Goal: Task Accomplishment & Management: Complete application form

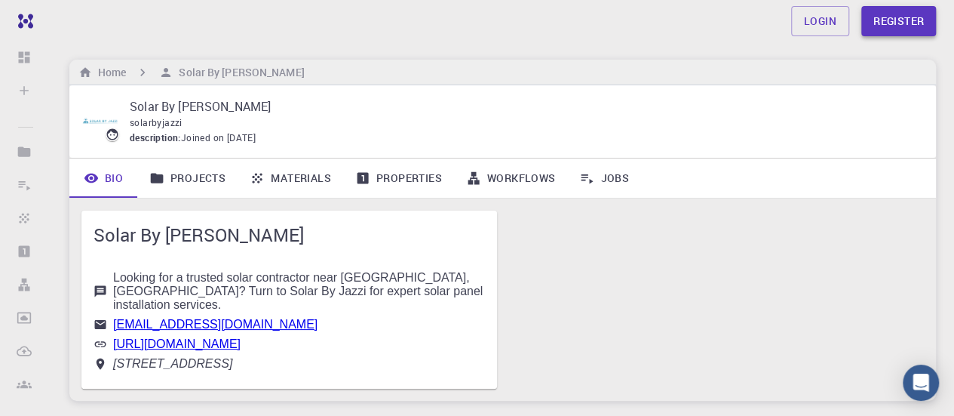
click at [884, 13] on link "Register" at bounding box center [898, 21] width 75 height 30
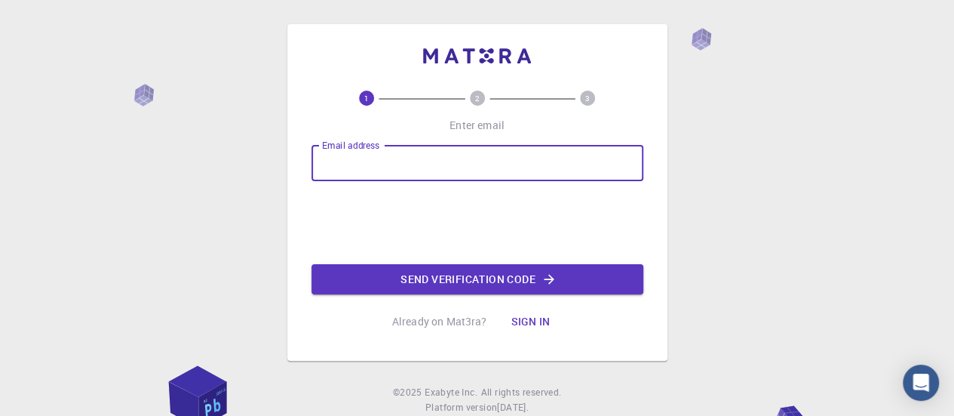
click at [441, 176] on input "Email address" at bounding box center [478, 163] width 332 height 36
paste input "[EMAIL_ADDRESS][DOMAIN_NAME]"
type input "[EMAIL_ADDRESS][DOMAIN_NAME]"
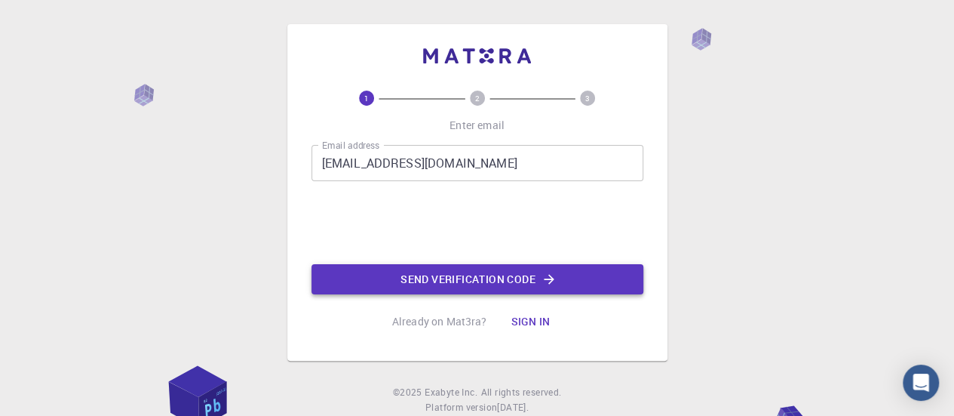
click at [410, 272] on button "Send verification code" at bounding box center [478, 279] width 332 height 30
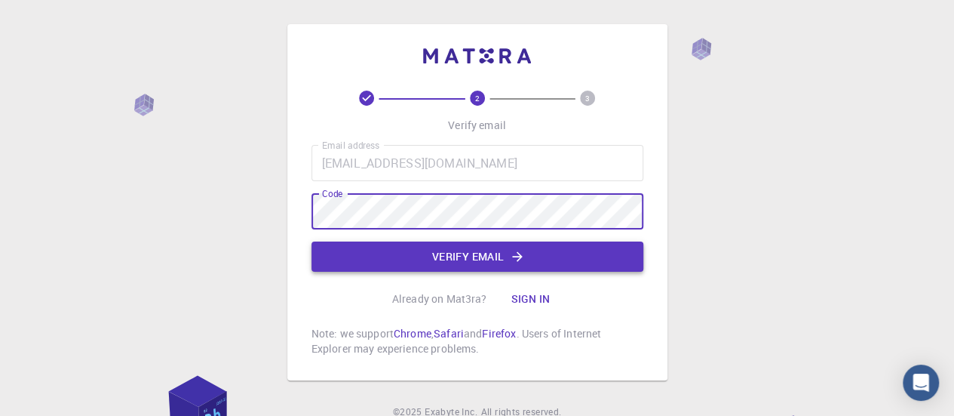
click at [460, 249] on button "Verify email" at bounding box center [478, 256] width 332 height 30
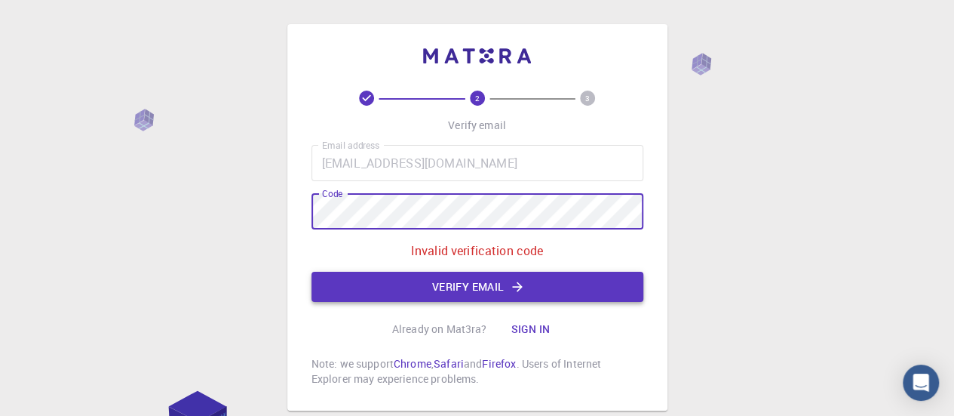
click at [442, 283] on button "Verify email" at bounding box center [478, 287] width 332 height 30
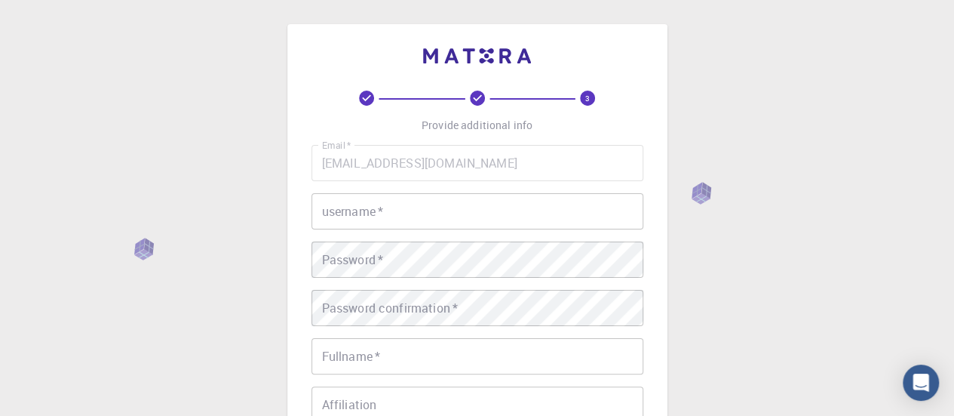
click at [404, 207] on input "username   *" at bounding box center [478, 211] width 332 height 36
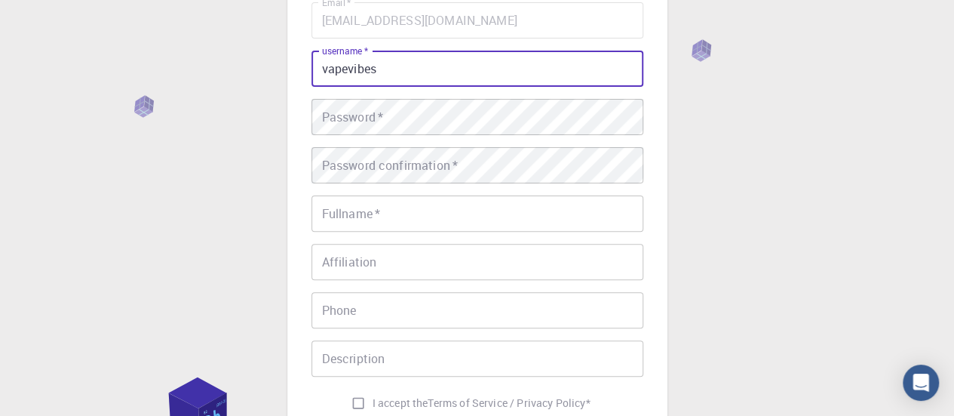
scroll to position [148, 0]
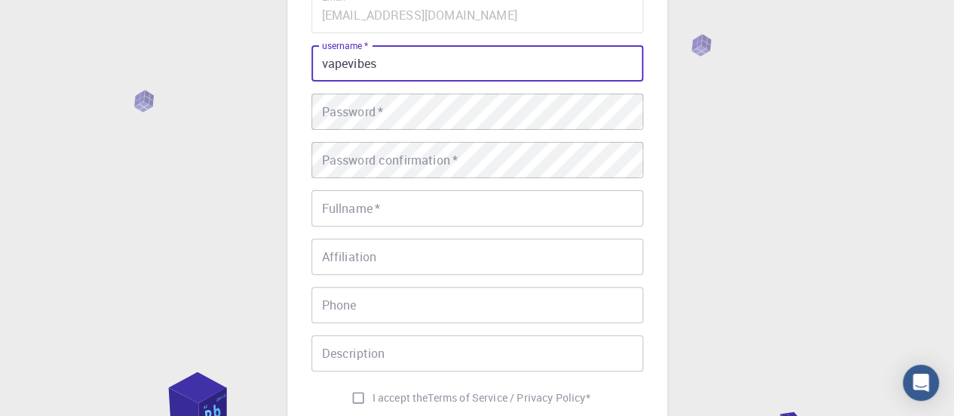
type input "vapevibes"
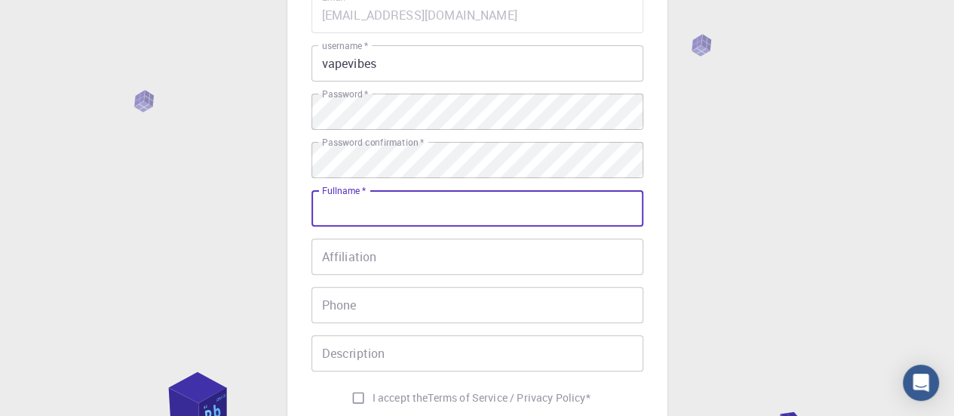
click at [353, 220] on input "Fullname   *" at bounding box center [478, 208] width 332 height 36
paste input "Vape Vibes"
type input "Vape Vibes"
click at [374, 313] on input "Phone" at bounding box center [478, 305] width 332 height 36
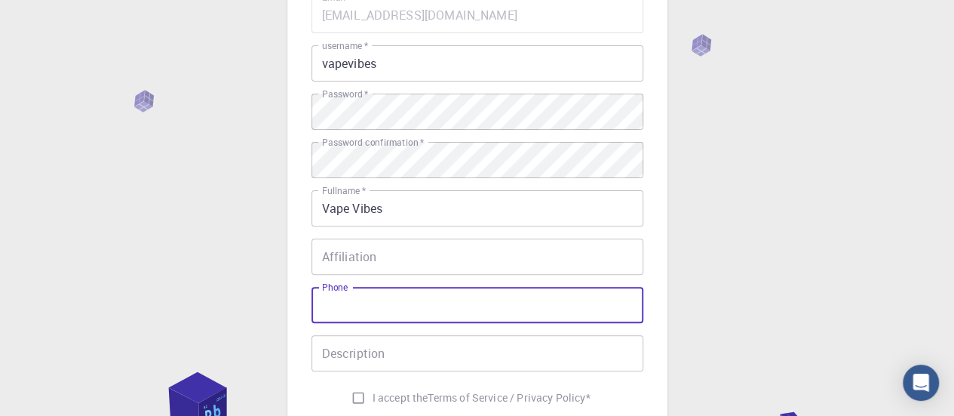
paste input "[PHONE_NUMBER]"
type input "[PHONE_NUMBER]"
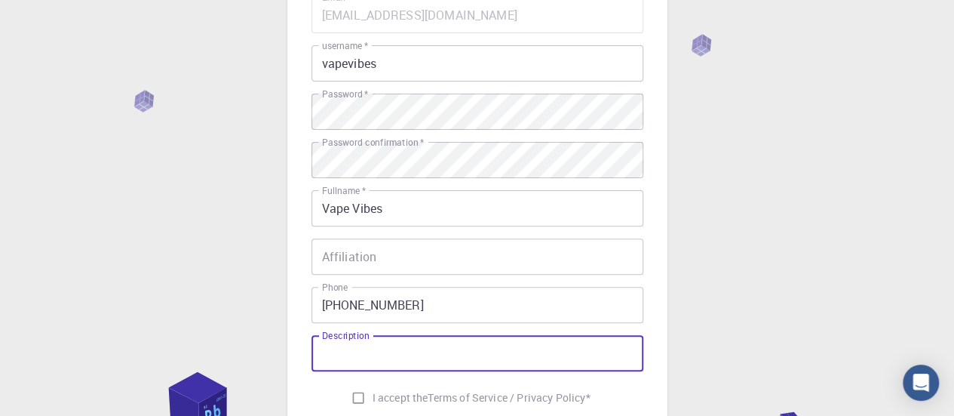
click at [388, 363] on input "Description" at bounding box center [478, 353] width 332 height 36
paste input "For the best vape store experience in [GEOGRAPHIC_DATA], [GEOGRAPHIC_DATA], com…"
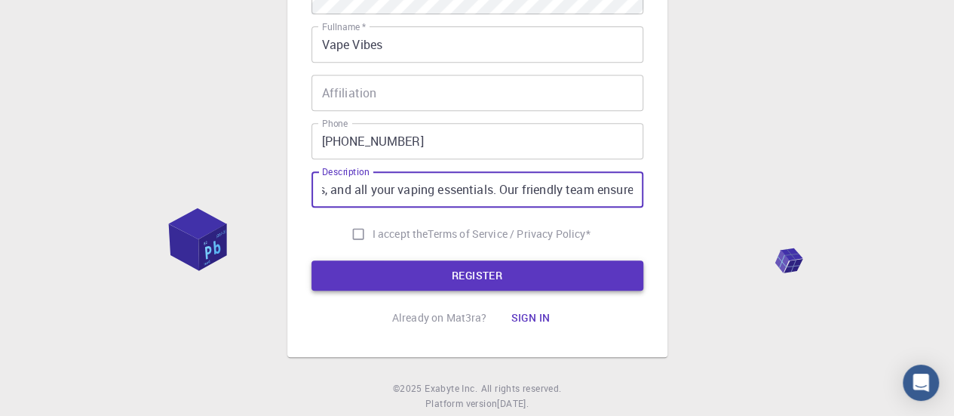
scroll to position [314, 0]
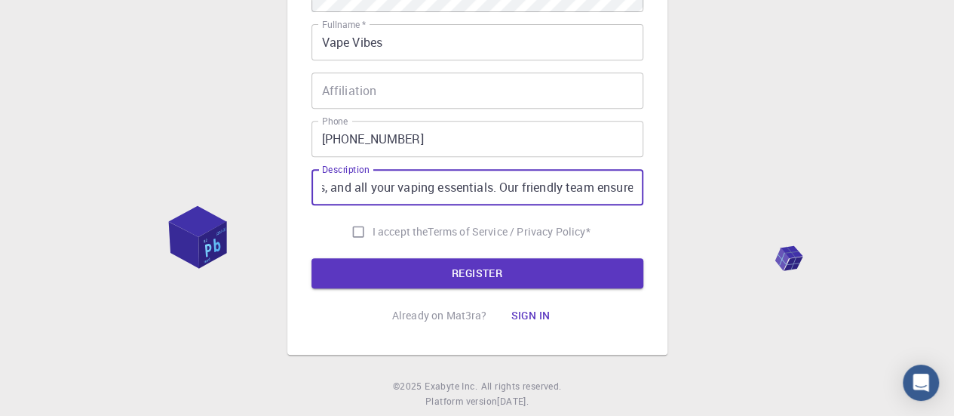
type input "For the best vape store experience in [GEOGRAPHIC_DATA], [GEOGRAPHIC_DATA], com…"
click at [350, 233] on input "I accept the Terms of Service / Privacy Policy *" at bounding box center [358, 231] width 29 height 29
checkbox input "true"
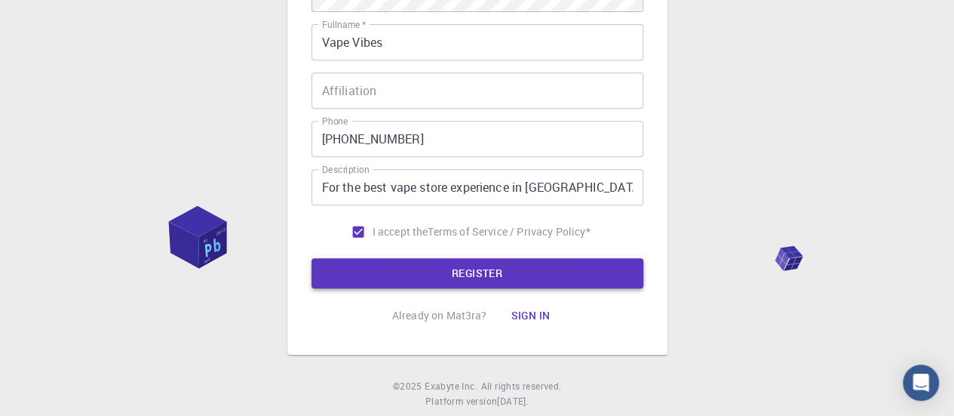
click at [370, 269] on button "REGISTER" at bounding box center [478, 273] width 332 height 30
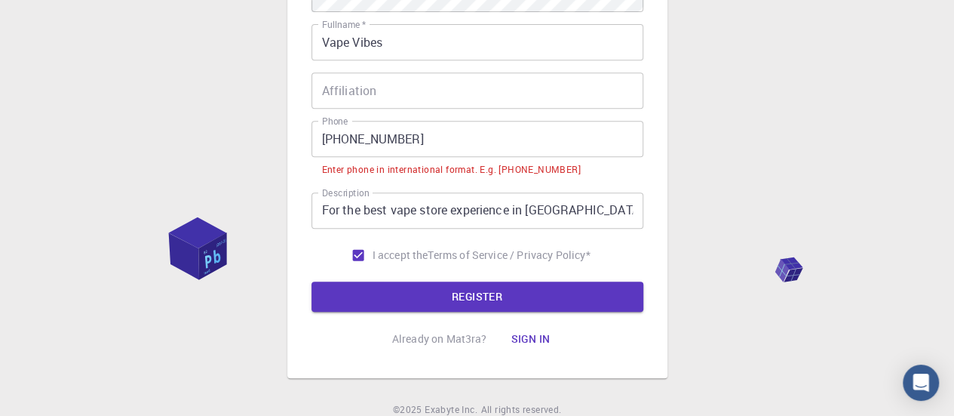
click at [345, 136] on input "[PHONE_NUMBER]" at bounding box center [478, 139] width 332 height 36
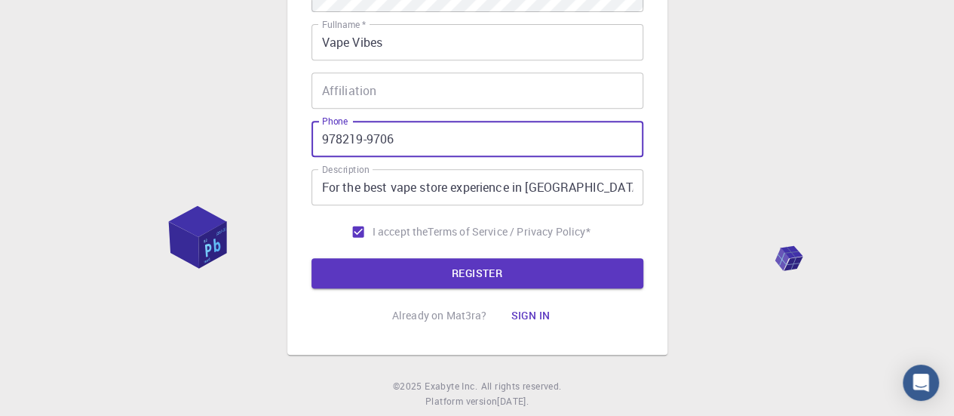
click at [371, 134] on input "978219-9706" at bounding box center [478, 139] width 332 height 36
click at [367, 135] on input "978219-9706" at bounding box center [478, 139] width 332 height 36
click at [321, 140] on input "9782199706" at bounding box center [478, 139] width 332 height 36
type input "[PHONE_NUMBER]"
click at [401, 271] on button "REGISTER" at bounding box center [478, 273] width 332 height 30
